Goal: Check status: Check status

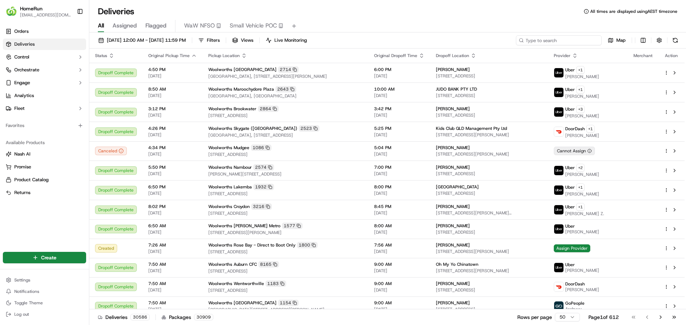
click at [564, 42] on input at bounding box center [559, 40] width 86 height 10
paste input "269726733"
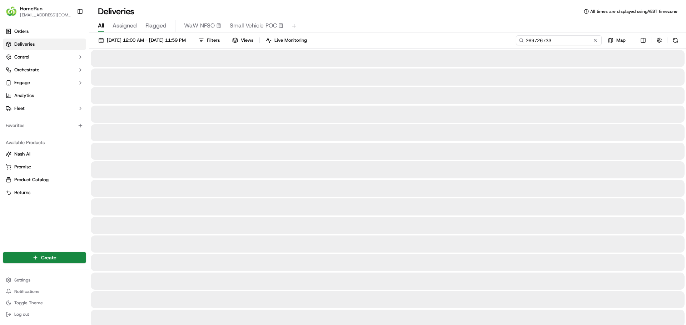
type input "269726733"
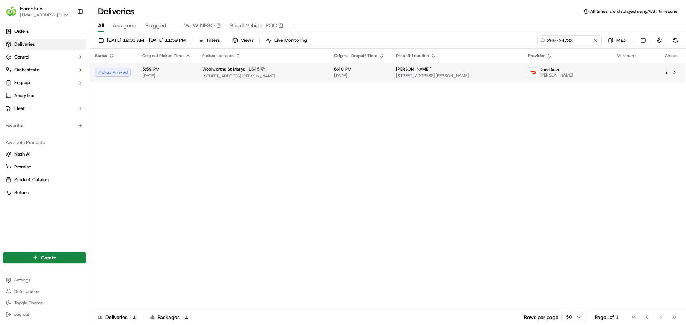
click at [322, 68] on div "Woolworths St Marys 1645" at bounding box center [262, 69] width 120 height 6
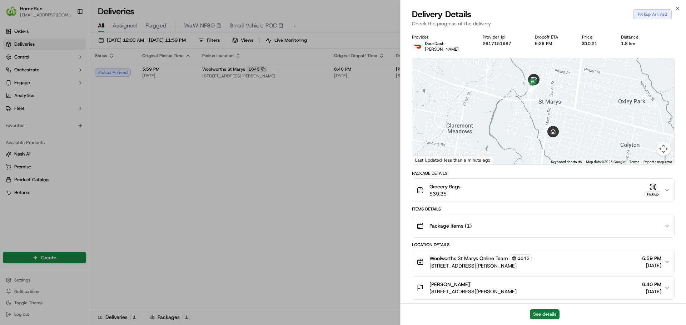
click at [547, 315] on button "See details" at bounding box center [545, 315] width 30 height 10
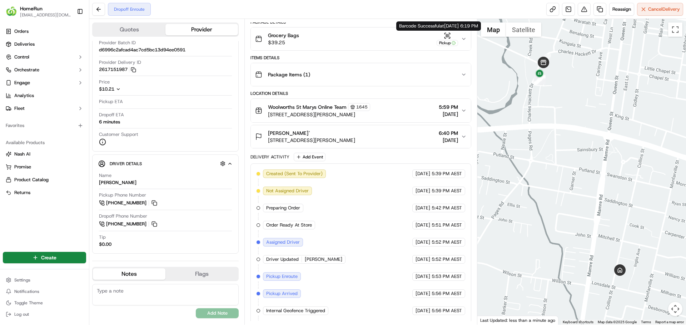
scroll to position [41, 0]
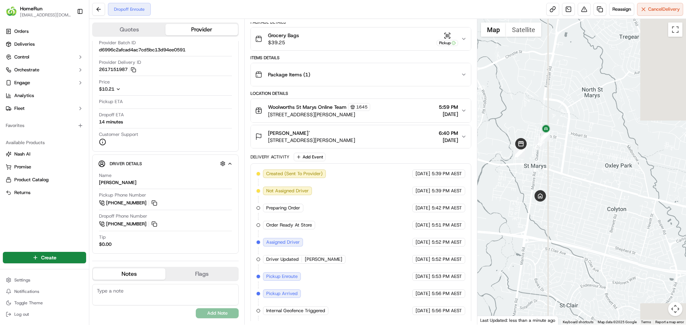
drag, startPoint x: 635, startPoint y: 225, endPoint x: 551, endPoint y: 223, distance: 83.9
click at [551, 223] on div at bounding box center [581, 172] width 209 height 306
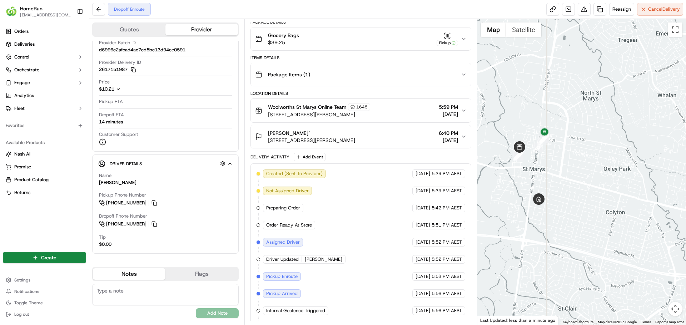
drag, startPoint x: 552, startPoint y: 223, endPoint x: 570, endPoint y: 237, distance: 22.6
click at [569, 237] on div at bounding box center [581, 172] width 209 height 306
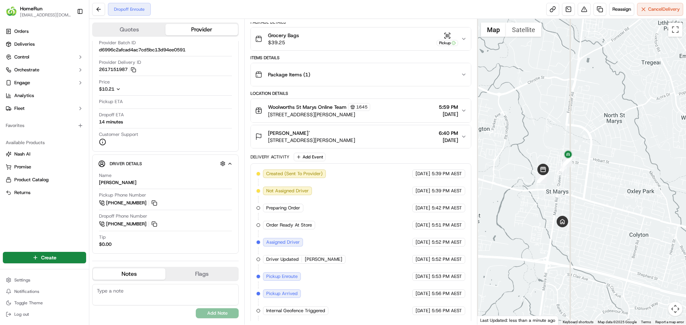
drag, startPoint x: 574, startPoint y: 239, endPoint x: 578, endPoint y: 240, distance: 4.1
click at [575, 239] on div at bounding box center [581, 172] width 209 height 306
